Goal: Transaction & Acquisition: Purchase product/service

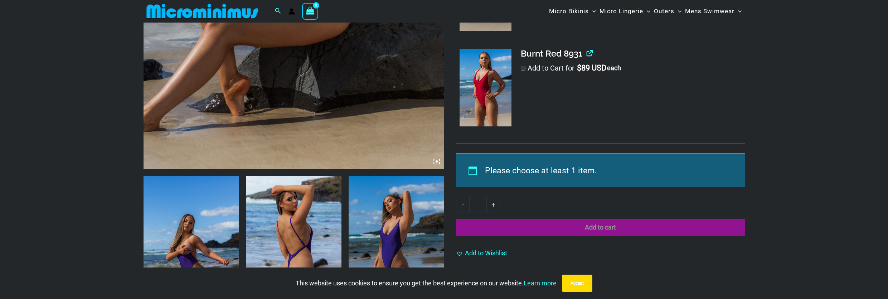
scroll to position [466, 0]
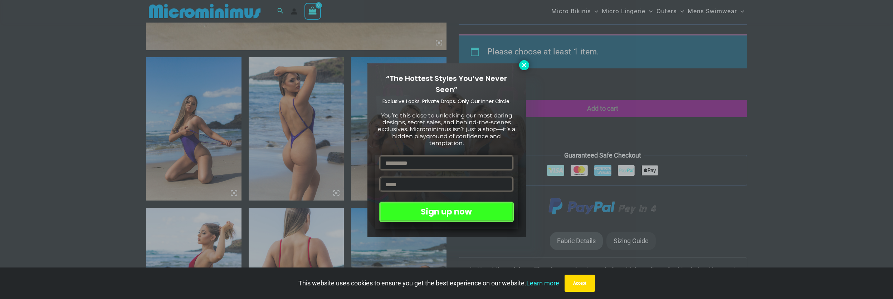
click at [524, 61] on button at bounding box center [524, 65] width 10 height 10
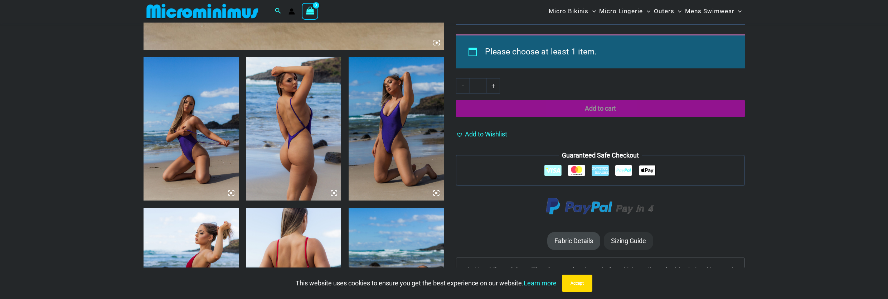
click at [171, 114] on img at bounding box center [191, 128] width 96 height 143
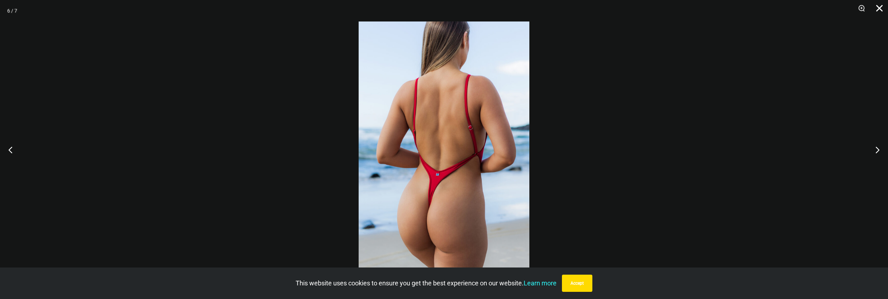
click at [879, 6] on button "Close" at bounding box center [877, 10] width 18 height 21
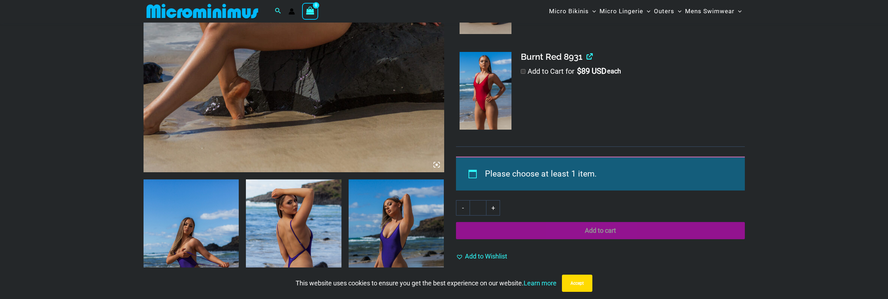
scroll to position [466, 0]
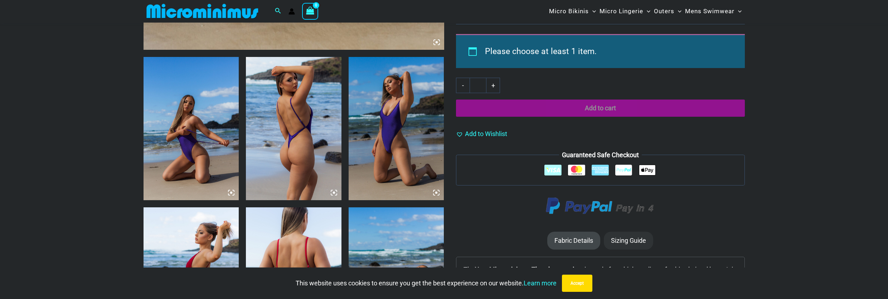
click at [204, 140] on img at bounding box center [191, 128] width 96 height 143
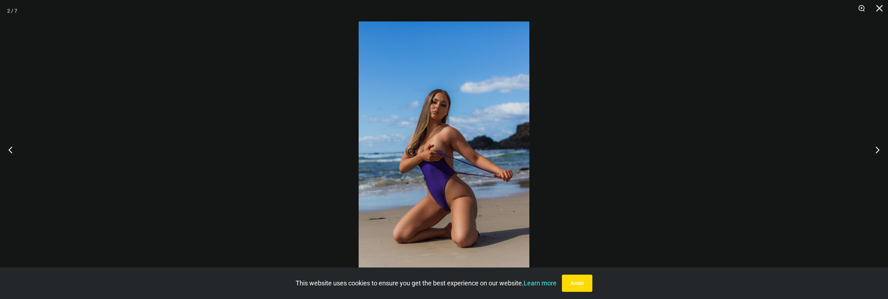
click at [470, 139] on img at bounding box center [443, 149] width 171 height 256
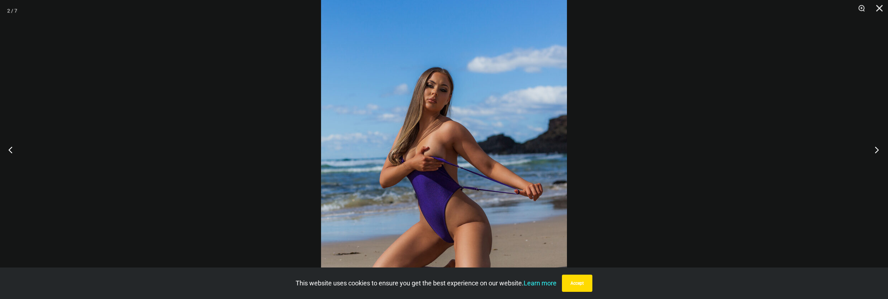
click at [875, 154] on button "Next" at bounding box center [874, 150] width 27 height 36
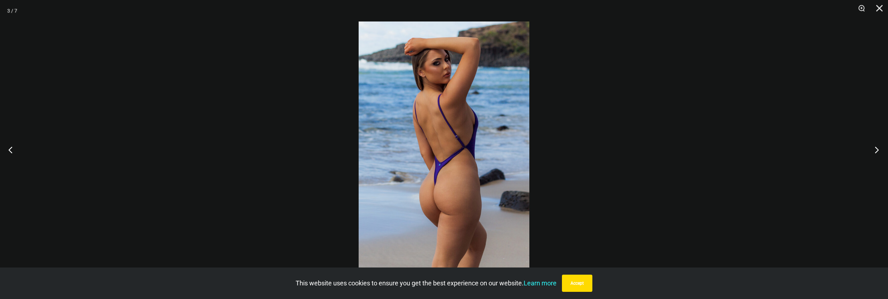
click at [875, 154] on button "Next" at bounding box center [874, 150] width 27 height 36
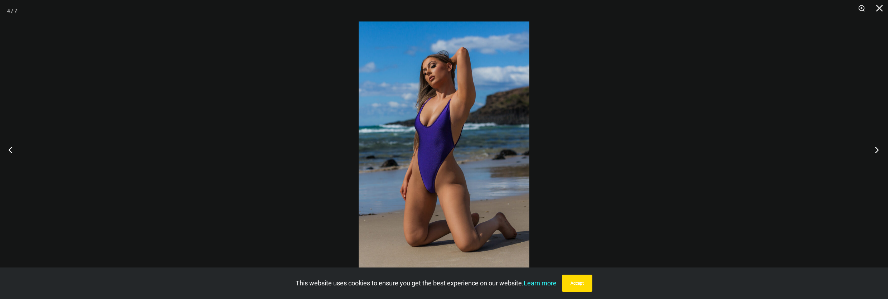
click at [875, 153] on button "Next" at bounding box center [874, 150] width 27 height 36
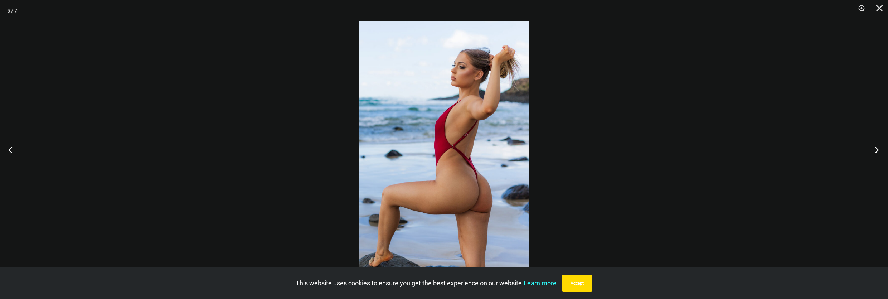
click at [875, 153] on button "Next" at bounding box center [874, 150] width 27 height 36
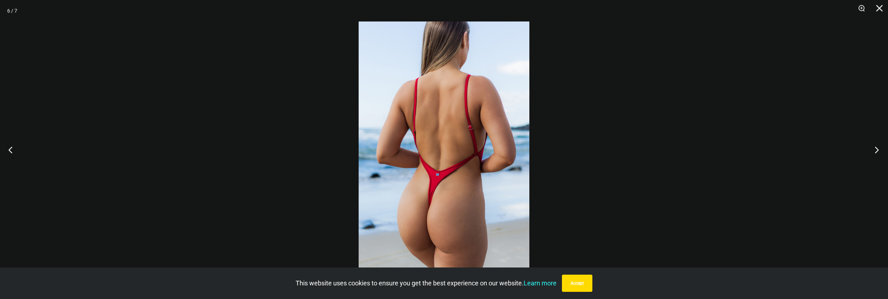
click at [876, 153] on button "Next" at bounding box center [874, 150] width 27 height 36
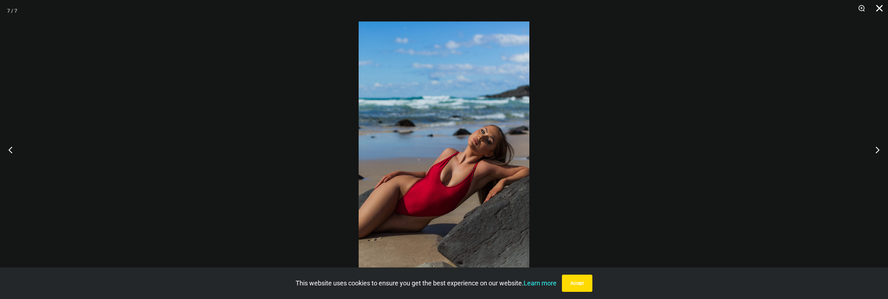
click at [885, 7] on button "Close" at bounding box center [877, 10] width 18 height 21
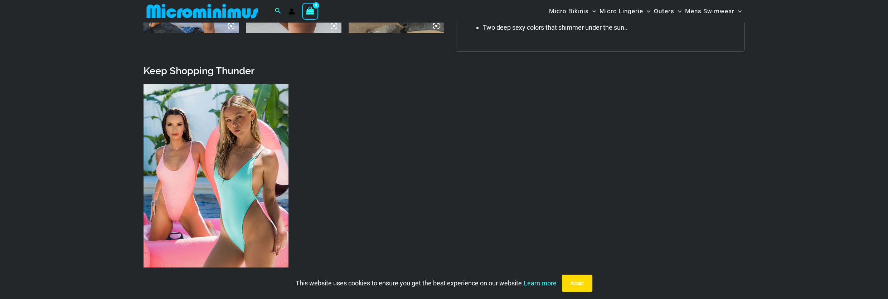
scroll to position [810, 0]
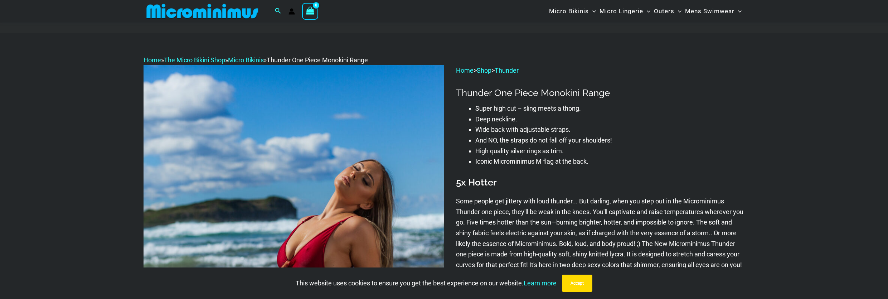
scroll to position [810, 0]
